Goal: Task Accomplishment & Management: Manage account settings

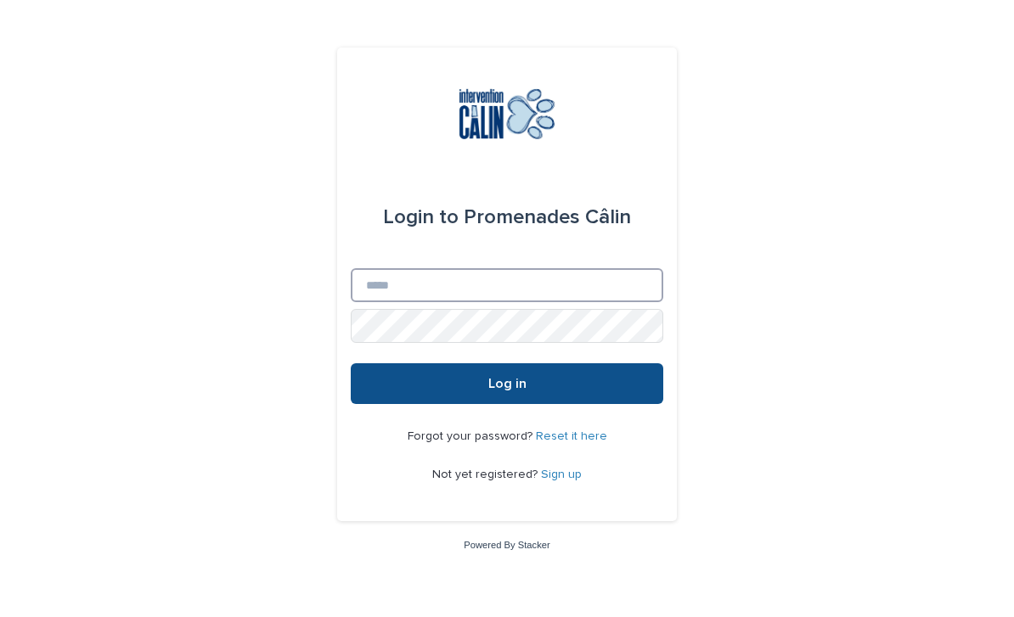
click at [532, 302] on input "Email" at bounding box center [507, 285] width 313 height 34
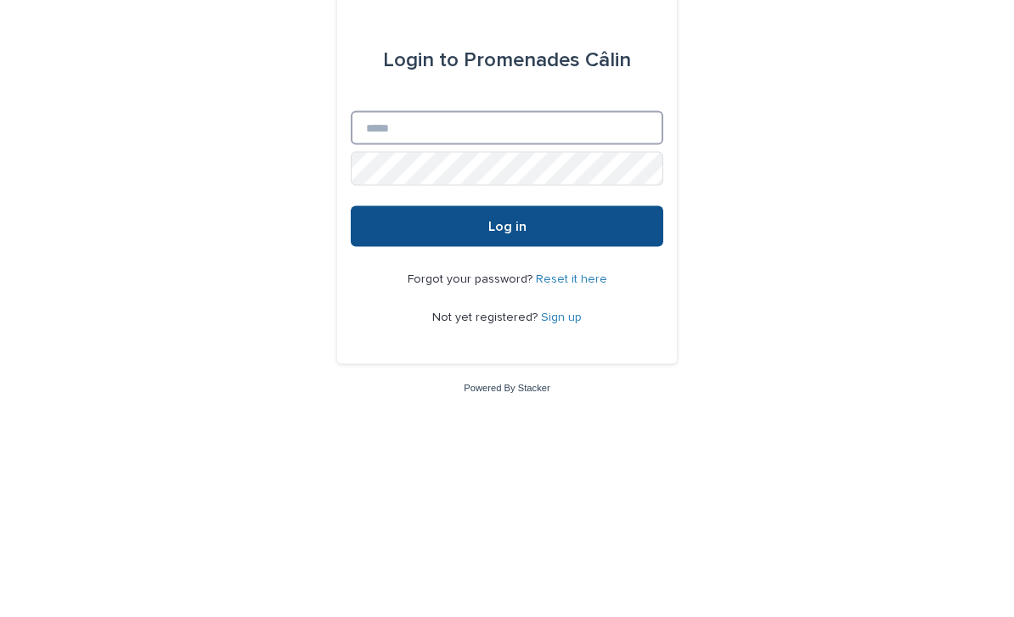
type input "**********"
click at [507, 363] on button "Log in" at bounding box center [507, 383] width 313 height 41
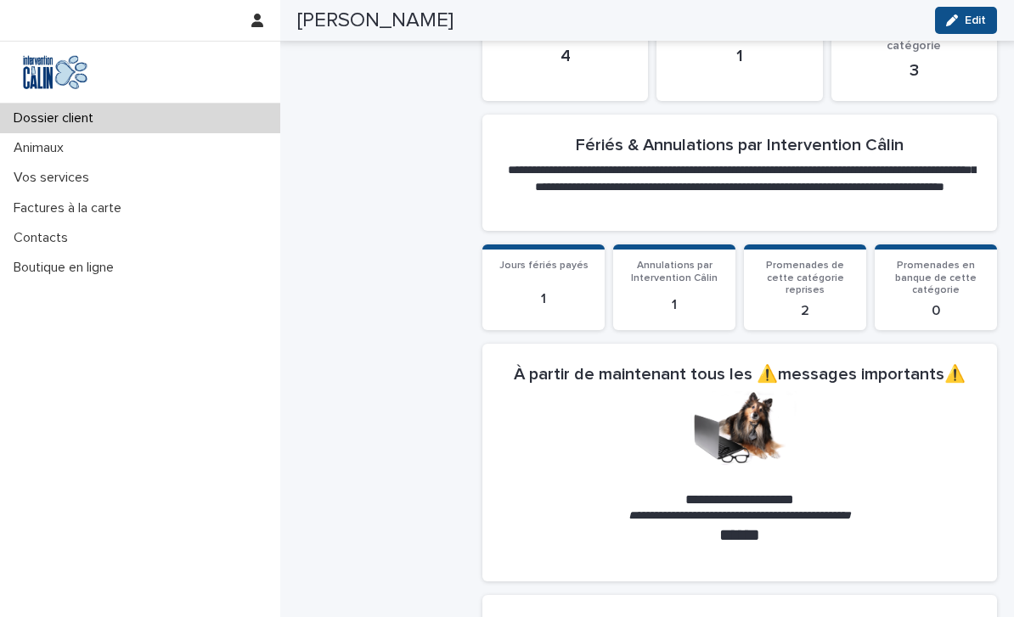
scroll to position [761, 0]
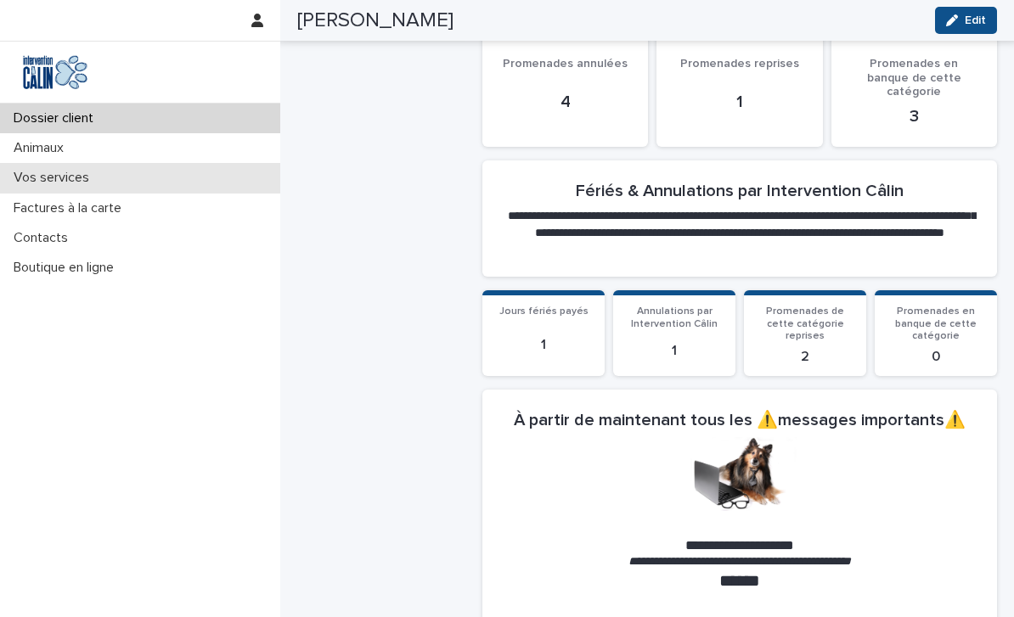
click at [38, 177] on p "Vos services" at bounding box center [55, 178] width 96 height 16
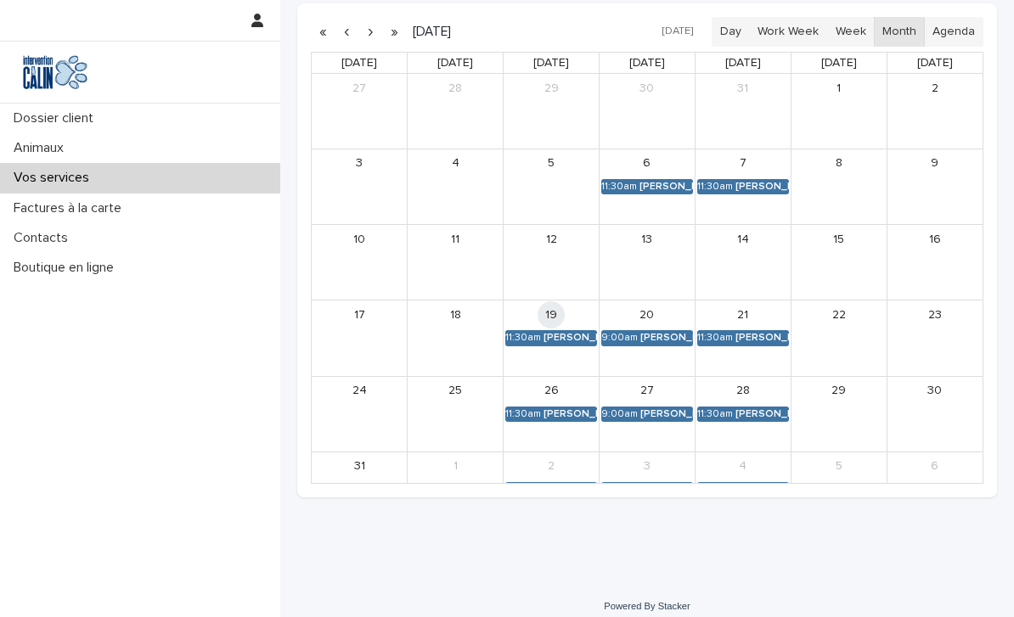
scroll to position [464, 0]
